Goal: Information Seeking & Learning: Learn about a topic

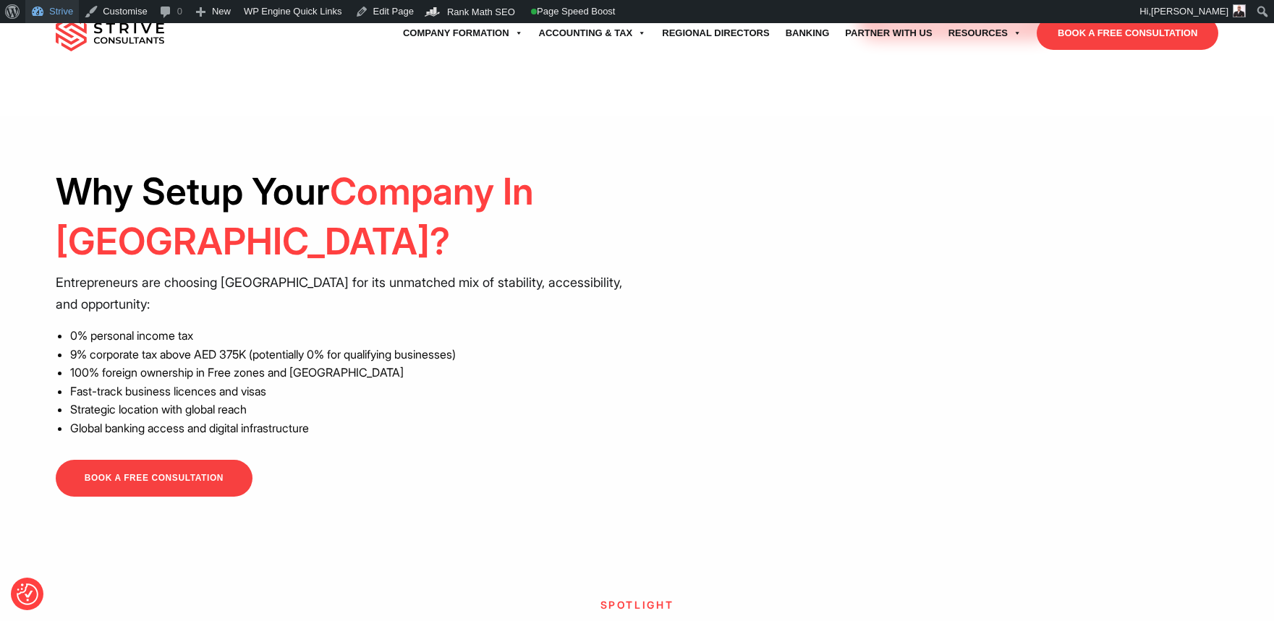
scroll to position [464, 0]
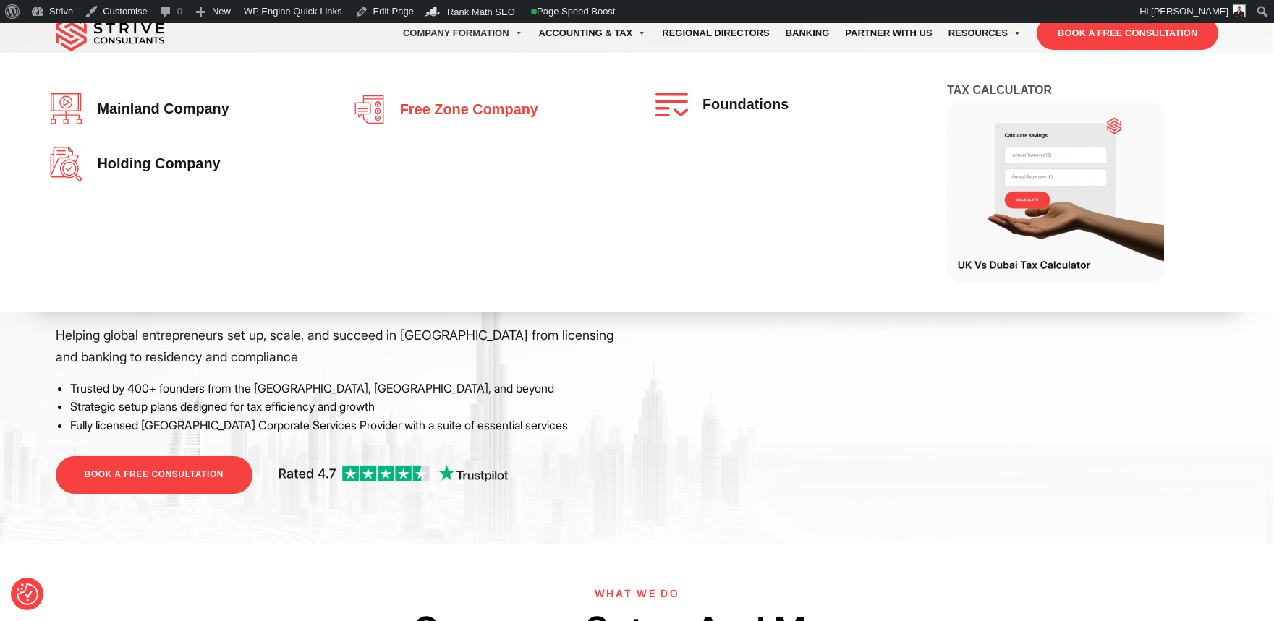
click at [432, 103] on span "Free zone company" at bounding box center [465, 110] width 145 height 16
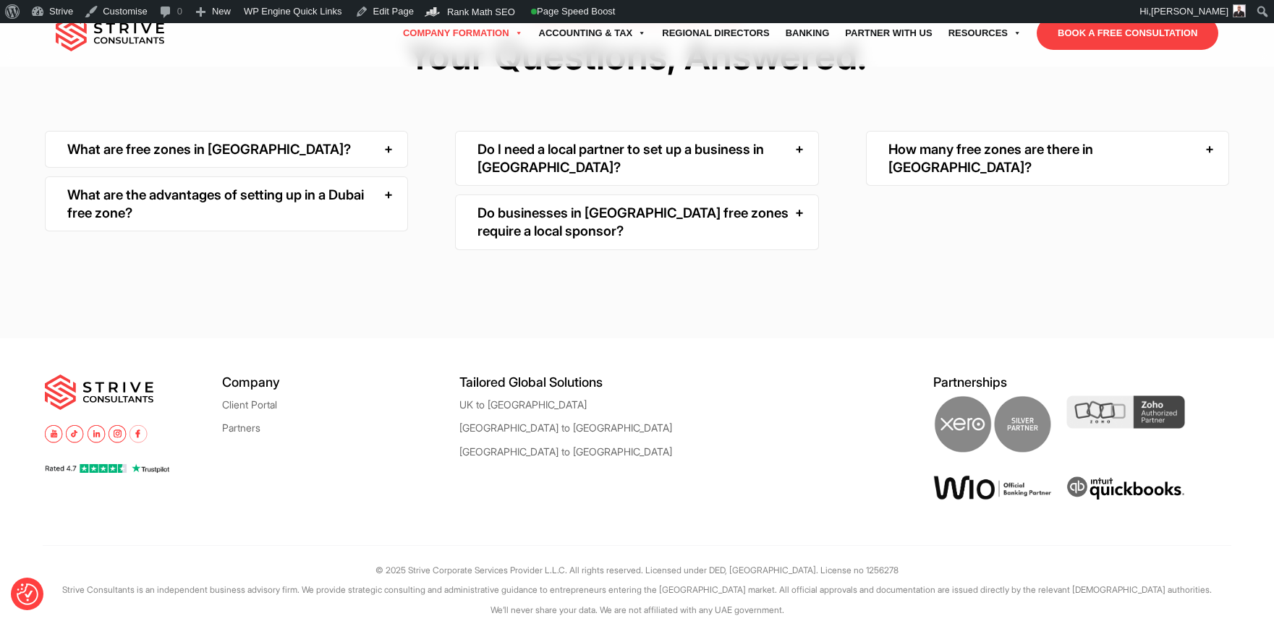
scroll to position [3411, 0]
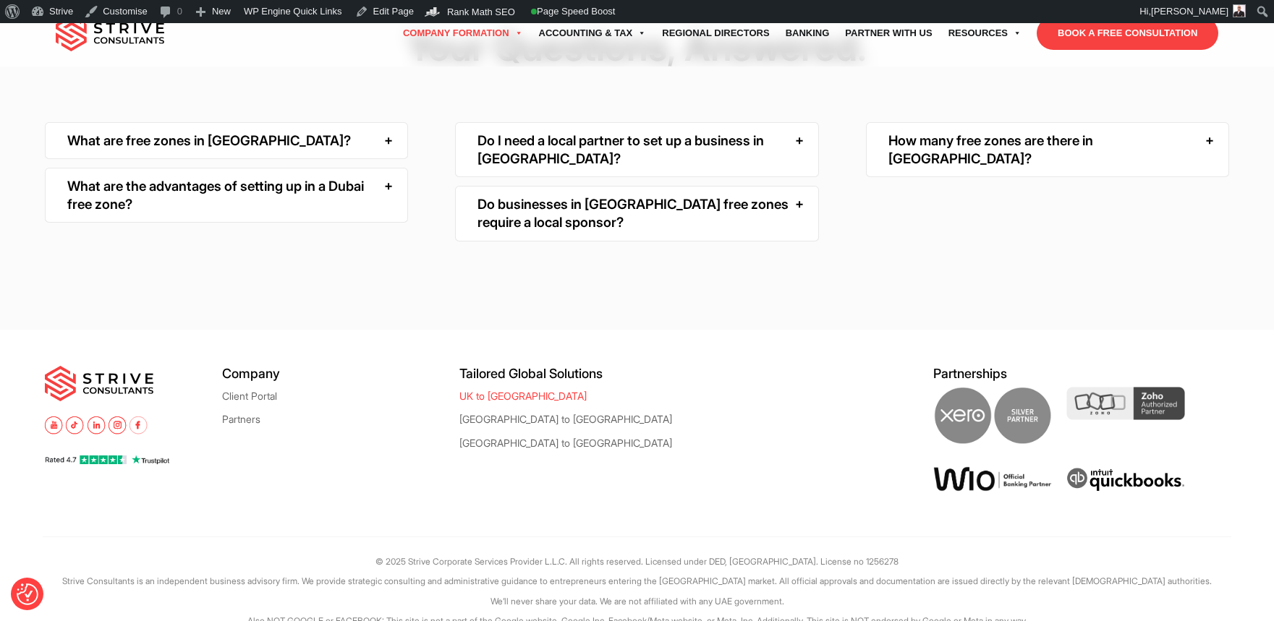
click at [484, 391] on link "UK to [GEOGRAPHIC_DATA]" at bounding box center [522, 396] width 127 height 11
